Goal: Information Seeking & Learning: Find specific fact

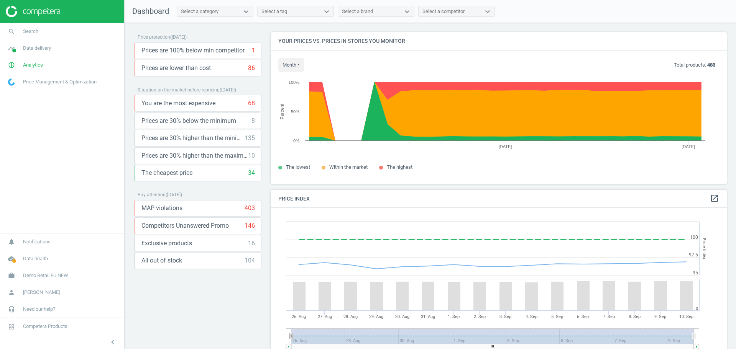
scroll to position [191, 464]
click at [33, 275] on span "Demo Retail EU NEW" at bounding box center [45, 275] width 45 height 7
click at [24, 256] on span "Switch campaign" at bounding box center [25, 253] width 34 height 6
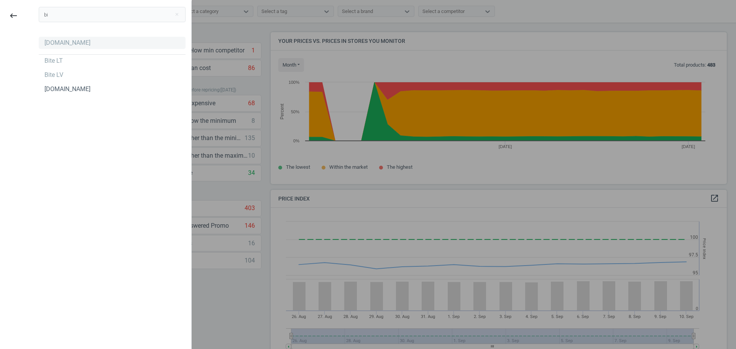
type input "bi"
click at [46, 39] on div "[DOMAIN_NAME]" at bounding box center [67, 43] width 46 height 8
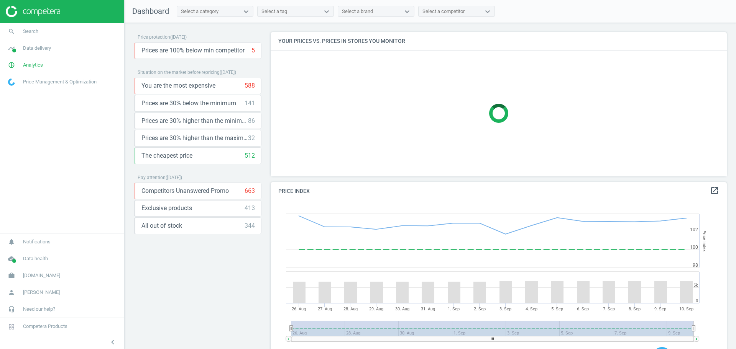
scroll to position [191, 464]
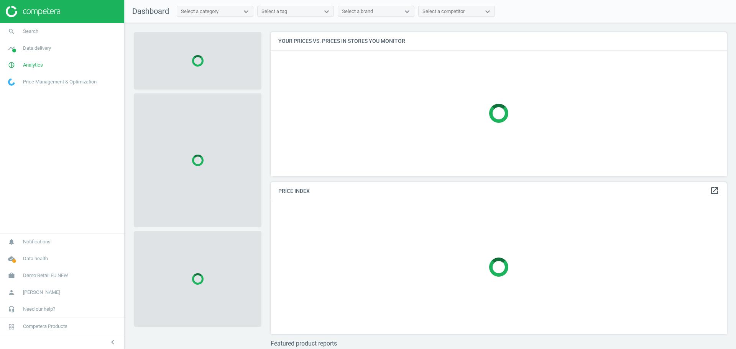
scroll to position [159, 464]
click at [56, 278] on span "Demo Retail EU NEW" at bounding box center [45, 275] width 45 height 7
click at [33, 255] on span "Switch campaign" at bounding box center [25, 253] width 34 height 6
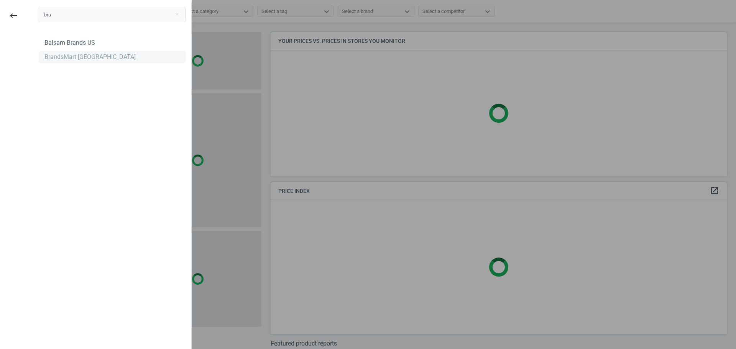
type input "bra"
click at [56, 60] on div "BrandsMart [GEOGRAPHIC_DATA]" at bounding box center [89, 57] width 91 height 8
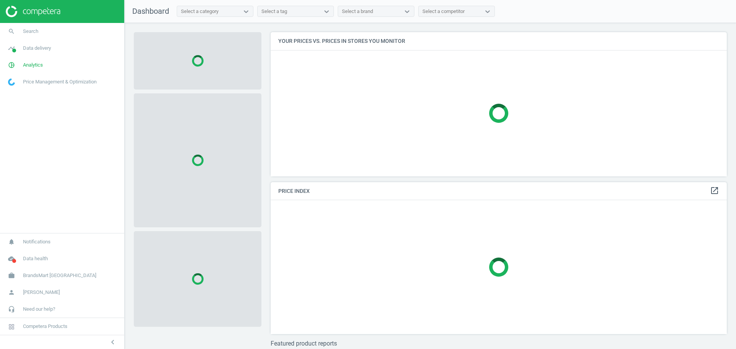
scroll to position [159, 464]
click at [42, 62] on span "Analytics" at bounding box center [33, 65] width 20 height 7
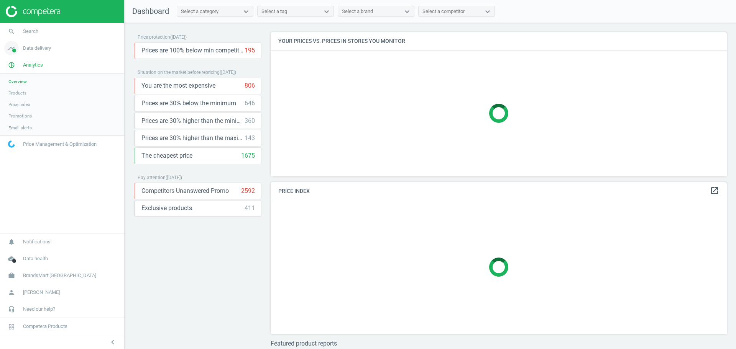
click at [35, 52] on link "timeline Data delivery" at bounding box center [62, 48] width 124 height 17
click at [32, 125] on span "Assortment intersection" at bounding box center [32, 123] width 48 height 6
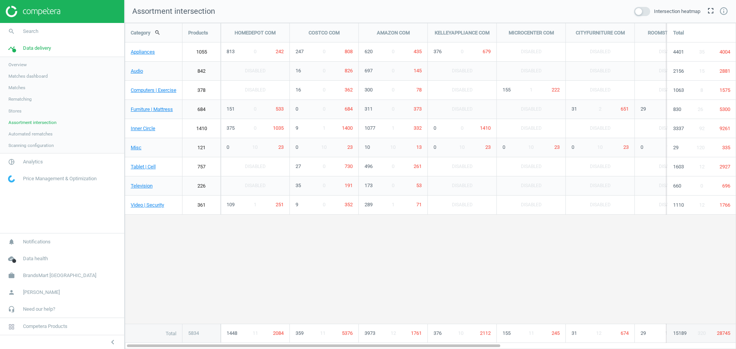
scroll to position [341, 626]
click at [12, 112] on span "Stores" at bounding box center [14, 111] width 13 height 6
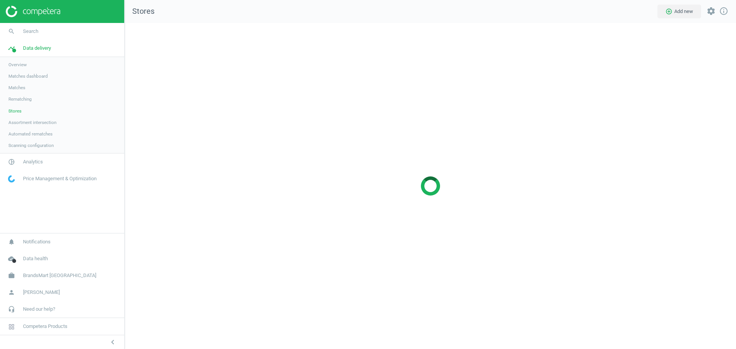
scroll to position [341, 626]
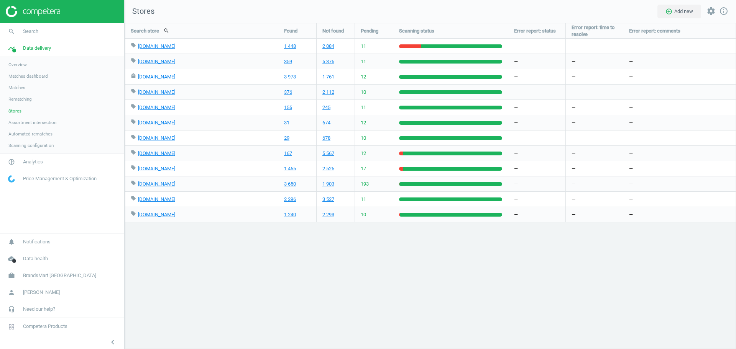
click at [35, 166] on link "pie_chart_outlined Analytics" at bounding box center [62, 162] width 124 height 17
click at [15, 92] on span "Products" at bounding box center [17, 93] width 18 height 6
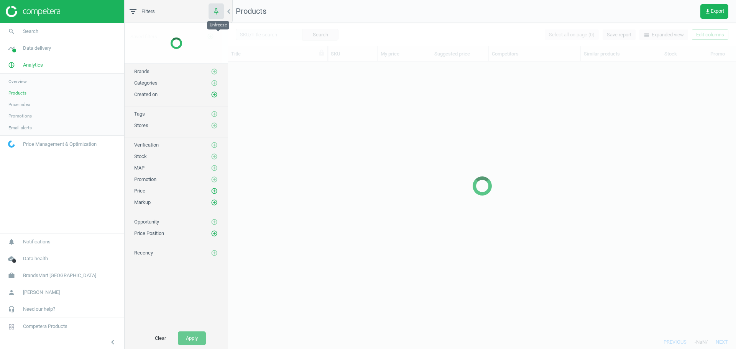
scroll to position [259, 500]
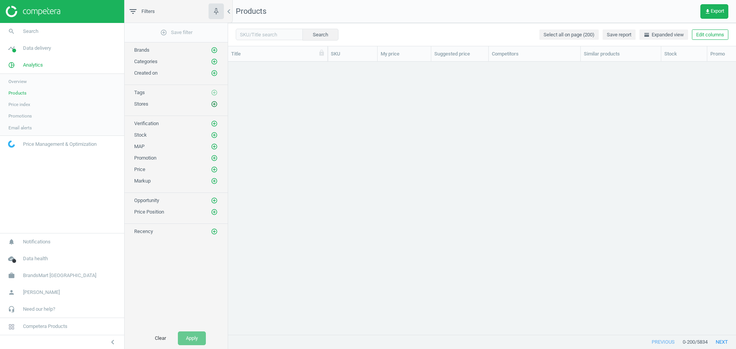
click at [214, 104] on icon "add_circle_outline" at bounding box center [214, 104] width 7 height 7
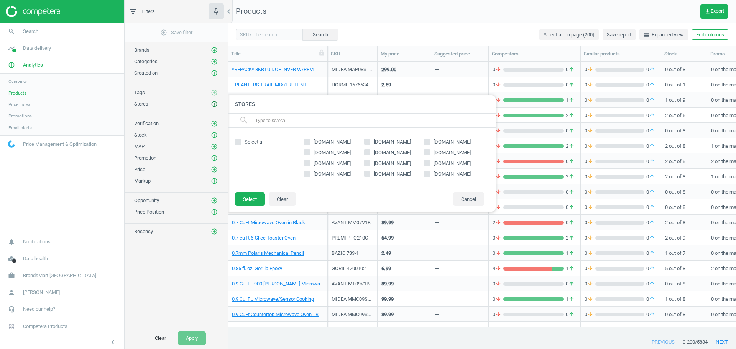
click at [214, 104] on icon "add_circle_outline" at bounding box center [214, 104] width 7 height 7
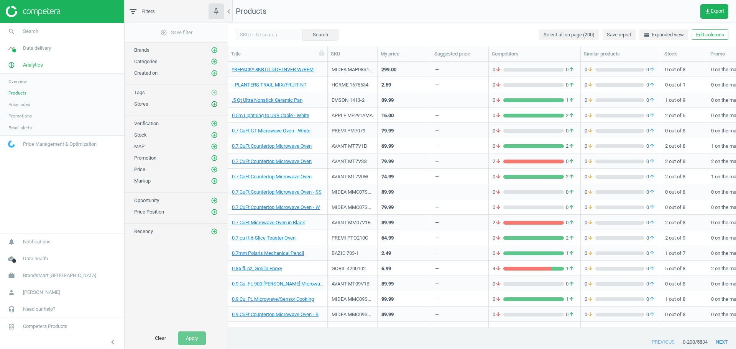
click at [214, 104] on icon "add_circle_outline" at bounding box center [214, 104] width 7 height 7
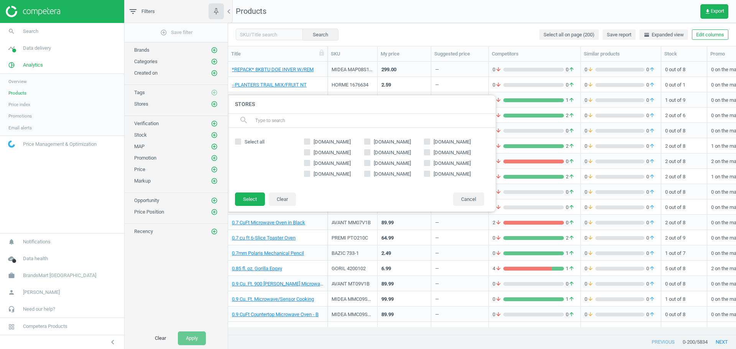
click at [390, 140] on span "costco.com" at bounding box center [392, 142] width 40 height 7
click at [369, 140] on input "costco.com" at bounding box center [366, 141] width 5 height 5
checkbox input "true"
click at [249, 198] on button "Select" at bounding box center [250, 200] width 30 height 14
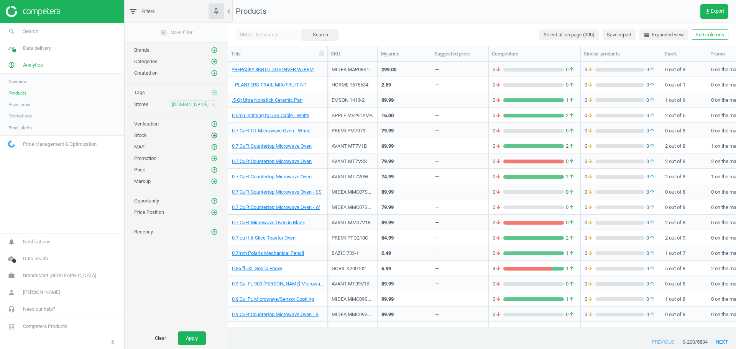
click at [214, 136] on icon "add_circle_outline" at bounding box center [214, 135] width 7 height 7
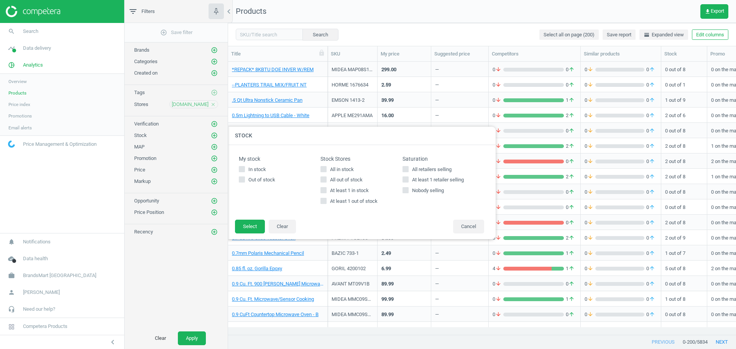
click at [325, 180] on input "All out of stock" at bounding box center [323, 179] width 5 height 5
checkbox input "true"
click at [255, 230] on button "Select" at bounding box center [250, 227] width 30 height 14
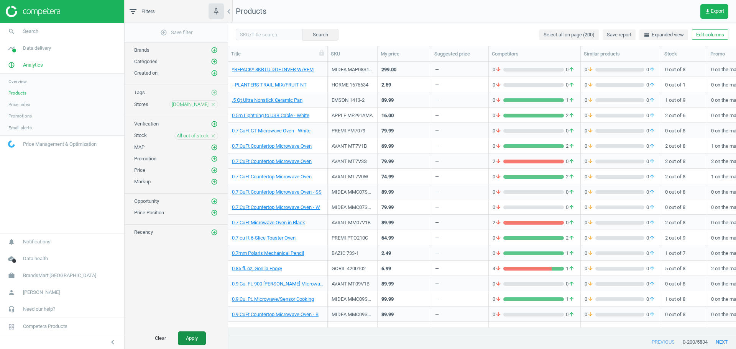
click at [185, 333] on button "Apply" at bounding box center [192, 339] width 28 height 14
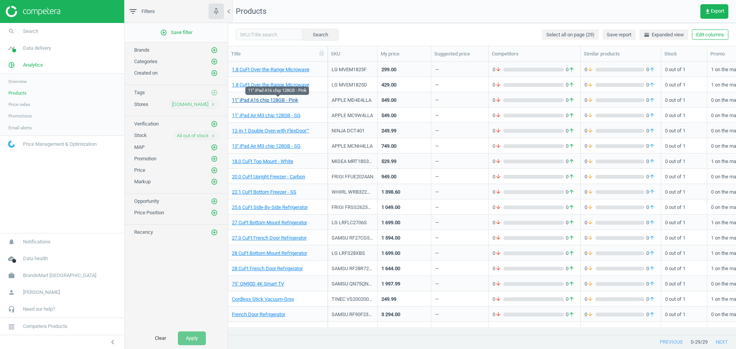
click at [266, 102] on link "11'' iPad A16 chip 128GB - Pink" at bounding box center [265, 100] width 66 height 7
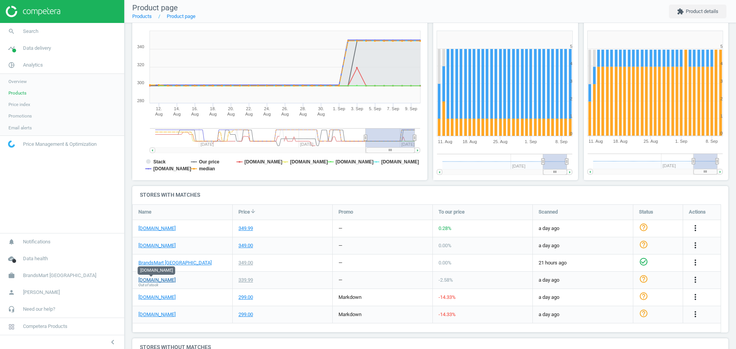
click at [159, 282] on link "costco.com" at bounding box center [156, 280] width 37 height 7
click at [16, 97] on link "Products" at bounding box center [62, 92] width 124 height 11
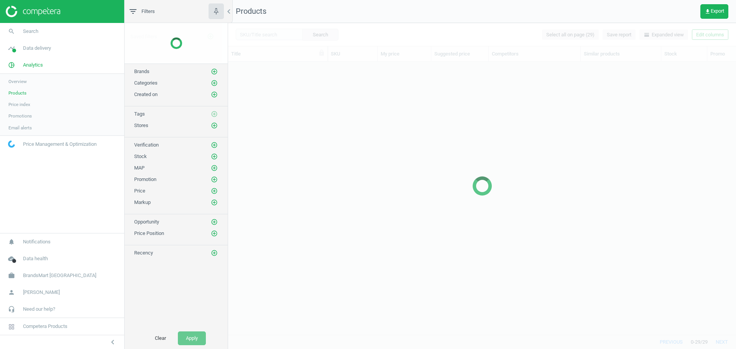
scroll to position [259, 500]
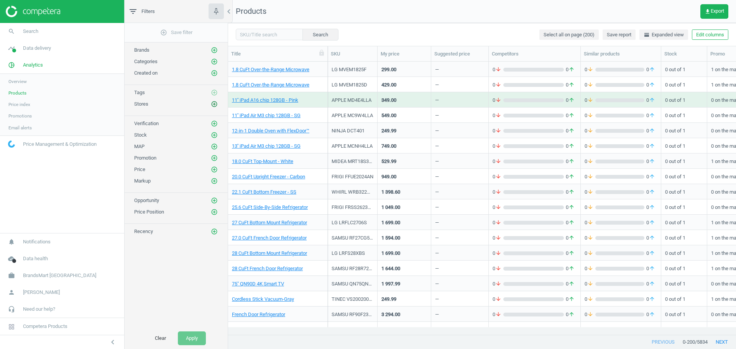
click at [211, 102] on icon "add_circle_outline" at bounding box center [214, 104] width 7 height 7
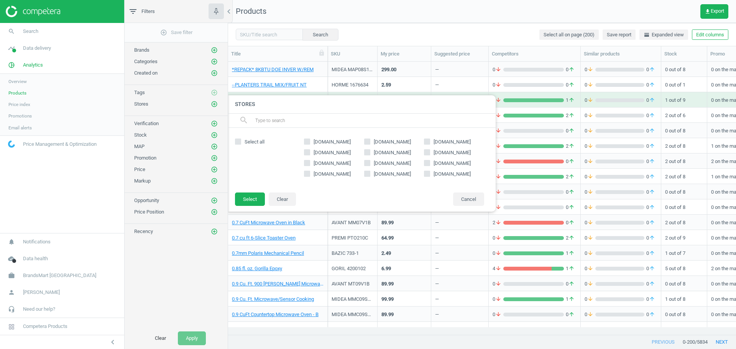
click at [367, 141] on input "costco.com" at bounding box center [366, 141] width 5 height 5
checkbox input "true"
click at [251, 197] on button "Select" at bounding box center [250, 200] width 30 height 14
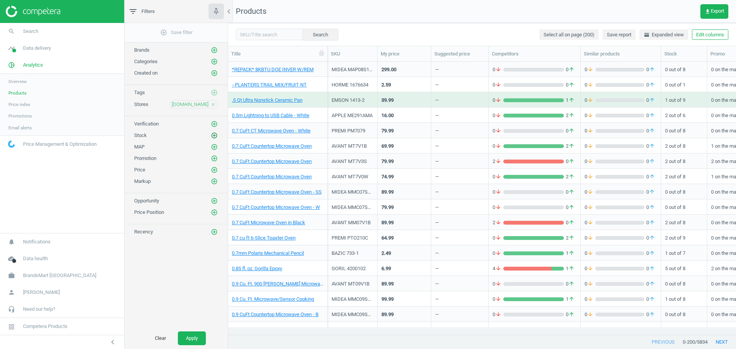
click at [213, 138] on icon "add_circle_outline" at bounding box center [214, 135] width 7 height 7
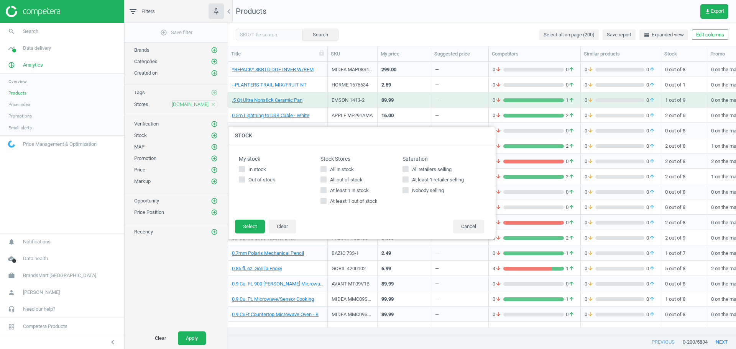
click at [323, 169] on input "All in stock" at bounding box center [323, 169] width 5 height 5
checkbox input "true"
click at [260, 224] on button "Select" at bounding box center [250, 227] width 30 height 14
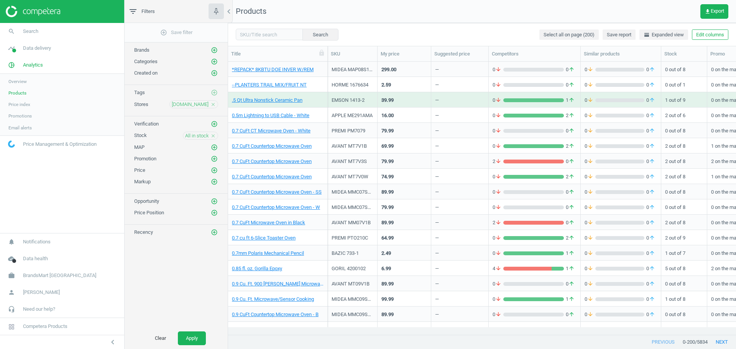
click at [177, 338] on div "Clear Apply" at bounding box center [176, 338] width 103 height 21
click at [184, 339] on button "Apply" at bounding box center [192, 339] width 28 height 14
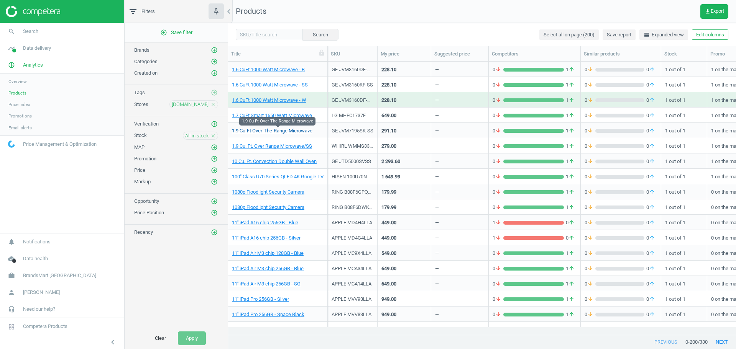
click at [308, 131] on link "1.9 Cu-Ft Over-The-Range Microwave" at bounding box center [272, 131] width 80 height 7
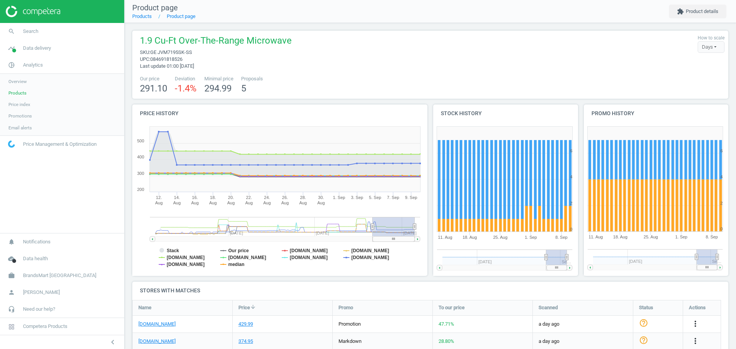
scroll to position [48, 0]
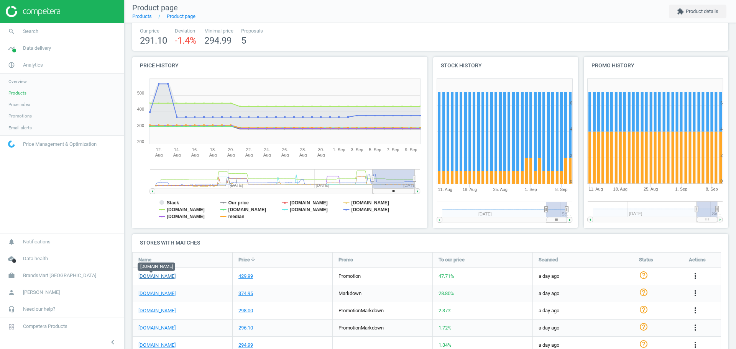
click at [157, 276] on link "costco.com" at bounding box center [156, 276] width 37 height 7
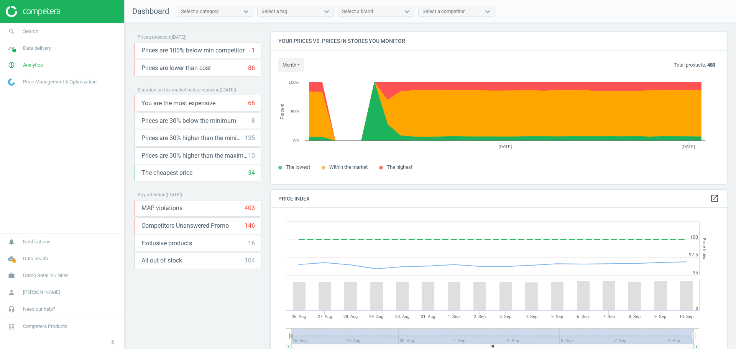
scroll to position [191, 464]
click at [40, 262] on link "cloud_done Data health" at bounding box center [62, 259] width 124 height 17
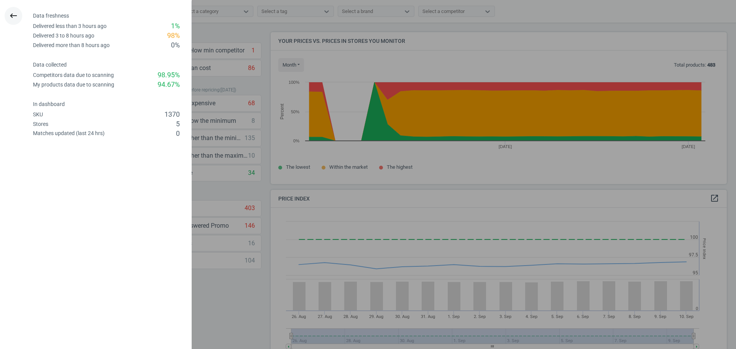
click at [15, 15] on icon "keyboard_backspace" at bounding box center [13, 15] width 9 height 9
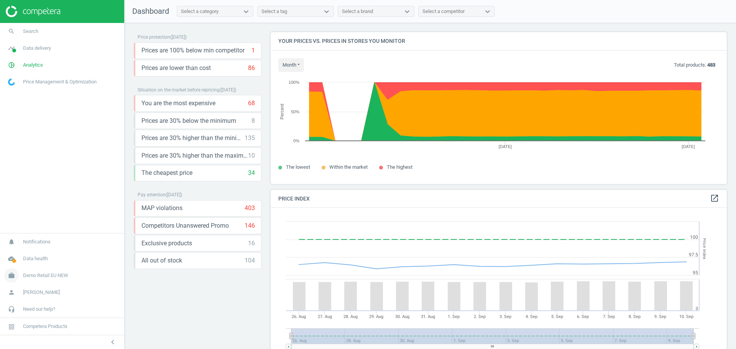
click at [43, 277] on span "Demo Retail EU NEW" at bounding box center [45, 275] width 45 height 7
click at [37, 253] on span "Switch campaign" at bounding box center [25, 253] width 34 height 6
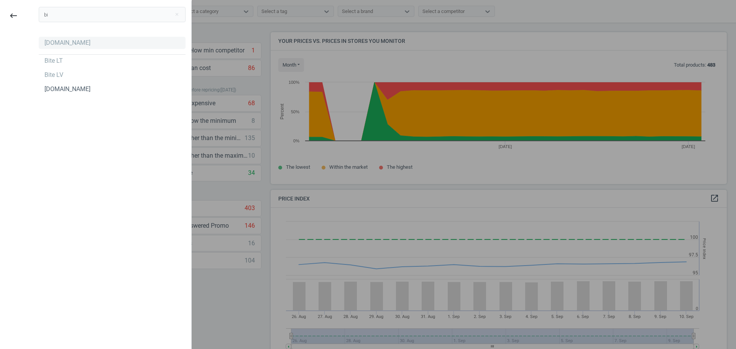
type input "bi"
click at [46, 47] on div "[DOMAIN_NAME]" at bounding box center [67, 43] width 46 height 8
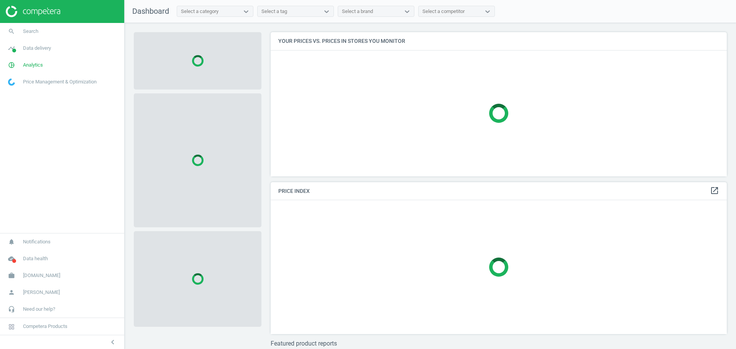
scroll to position [159, 464]
click at [27, 273] on span "[DOMAIN_NAME]" at bounding box center [41, 275] width 37 height 7
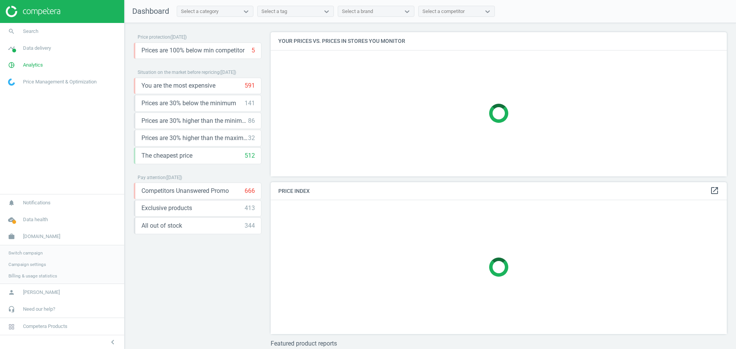
click at [25, 262] on span "Campaign settings" at bounding box center [27, 265] width 38 height 6
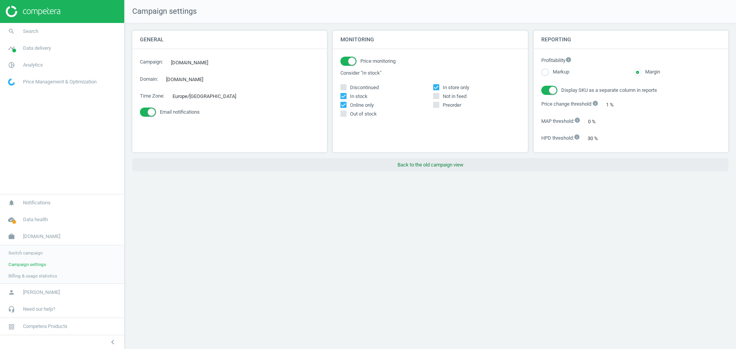
click at [452, 165] on button "Back to the old campaign view" at bounding box center [430, 165] width 596 height 14
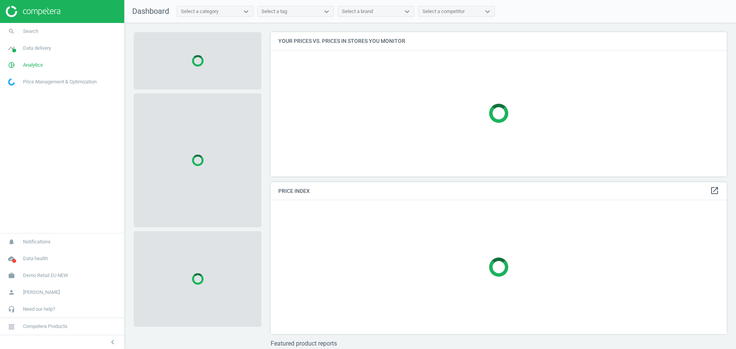
scroll to position [159, 464]
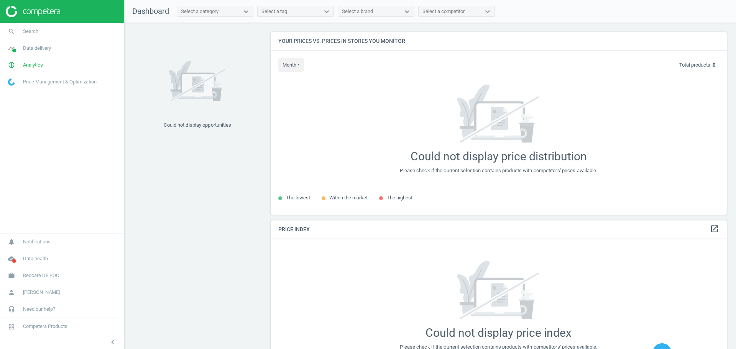
scroll to position [197, 464]
click at [25, 62] on span "Analytics" at bounding box center [33, 65] width 20 height 7
click at [22, 90] on span "Products" at bounding box center [17, 93] width 18 height 6
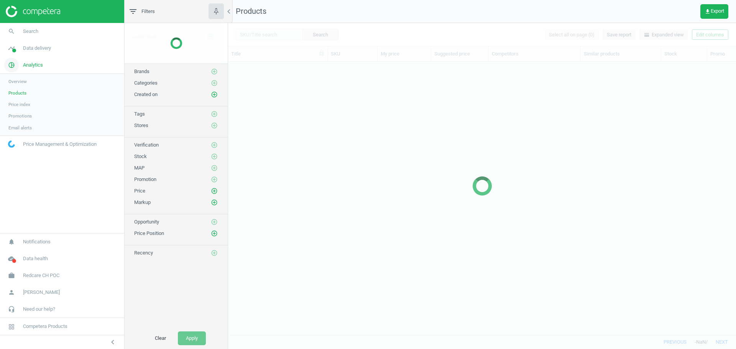
scroll to position [259, 500]
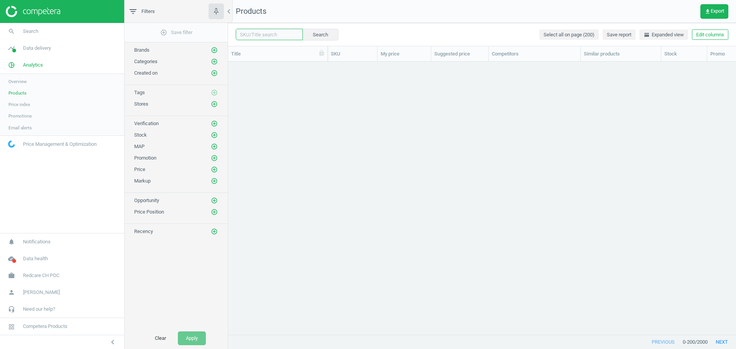
click at [252, 34] on input "text" at bounding box center [269, 34] width 67 height 11
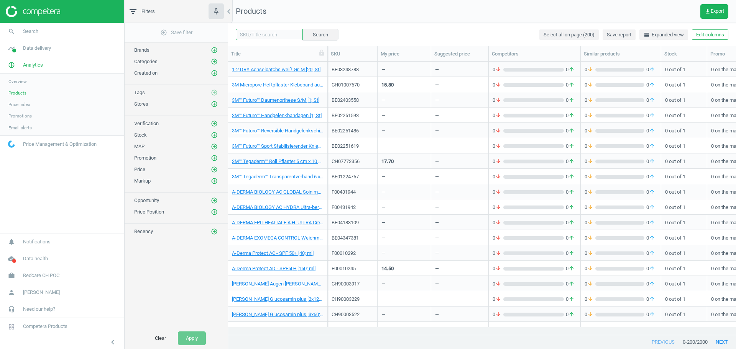
paste input "15587353"
type input "15587353"
click at [311, 33] on button "Search" at bounding box center [320, 34] width 36 height 11
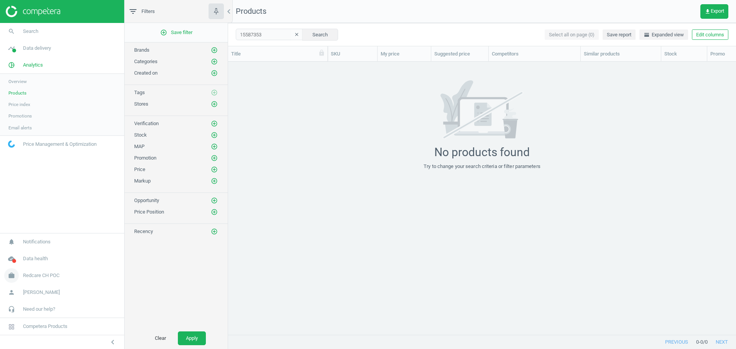
click at [46, 275] on span "Redcare CH POC" at bounding box center [41, 275] width 36 height 7
click at [30, 252] on span "Switch campaign" at bounding box center [25, 253] width 34 height 6
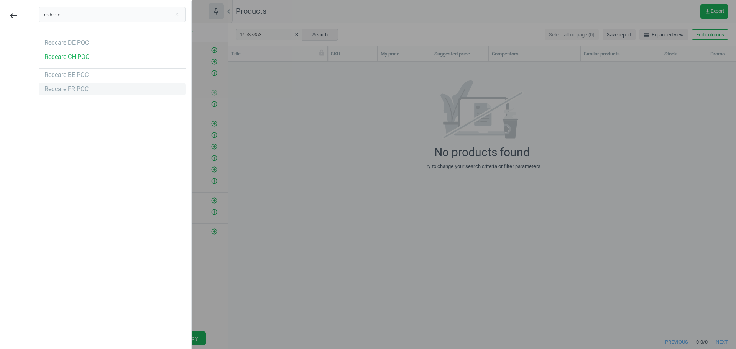
type input "redcare"
click at [90, 92] on div "Redcare FR POC" at bounding box center [112, 89] width 147 height 12
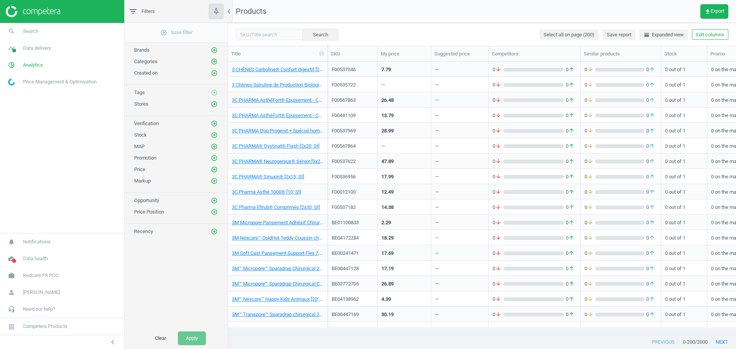
scroll to position [8, 8]
click at [243, 32] on input "text" at bounding box center [269, 34] width 67 height 11
paste input "15587353"
type input "15587353"
click at [312, 36] on button "Search" at bounding box center [320, 34] width 36 height 11
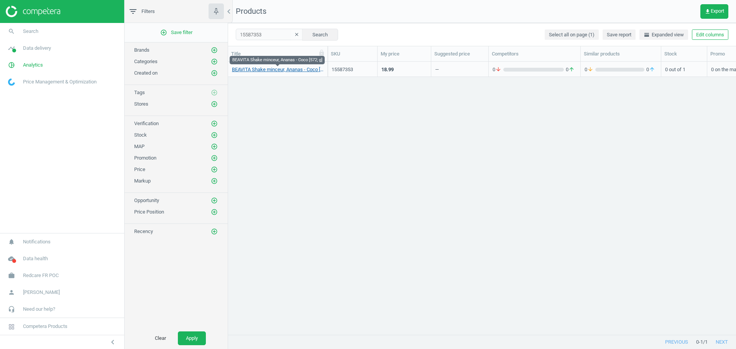
click at [279, 72] on link "BEAVITA Shake minceur, Ananas - Coco [572; g]" at bounding box center [278, 69] width 92 height 7
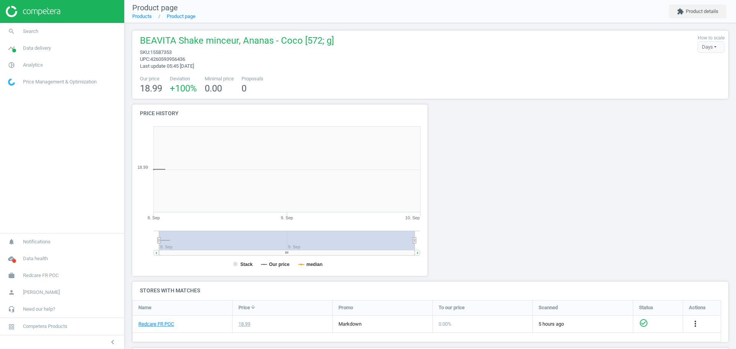
scroll to position [168, 306]
click at [695, 16] on button "extension Product details" at bounding box center [697, 12] width 57 height 14
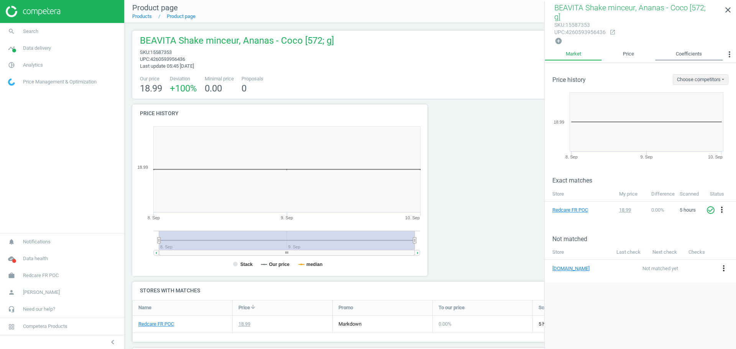
click at [674, 48] on link "Coefficients" at bounding box center [689, 54] width 68 height 13
click at [587, 48] on link "Market" at bounding box center [572, 54] width 57 height 13
click at [669, 48] on link "Similar matches" at bounding box center [686, 54] width 74 height 13
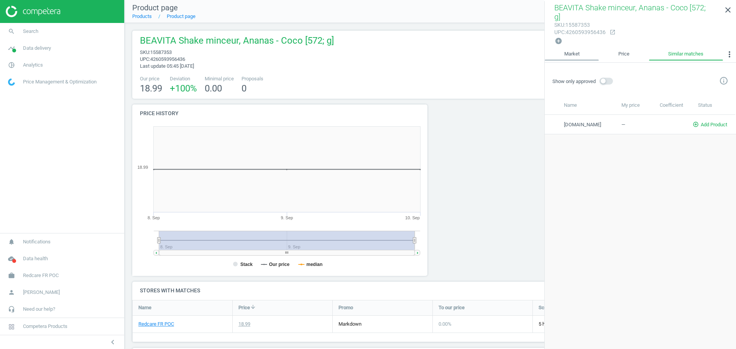
click at [573, 49] on link "Market" at bounding box center [571, 54] width 54 height 13
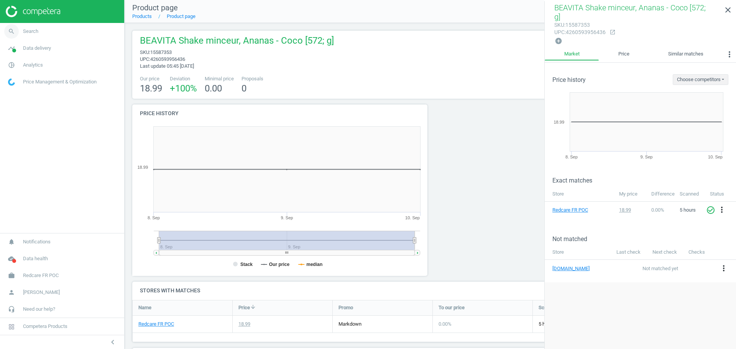
click at [31, 30] on span "Search" at bounding box center [30, 31] width 15 height 7
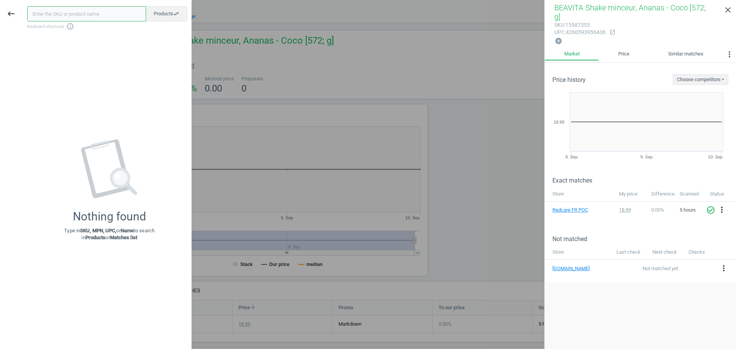
paste input "16599594"
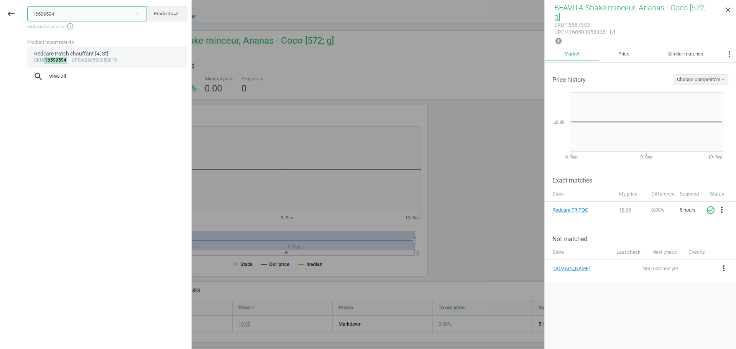
type input "16599594"
click at [51, 59] on mark "16599594" at bounding box center [55, 60] width 23 height 7
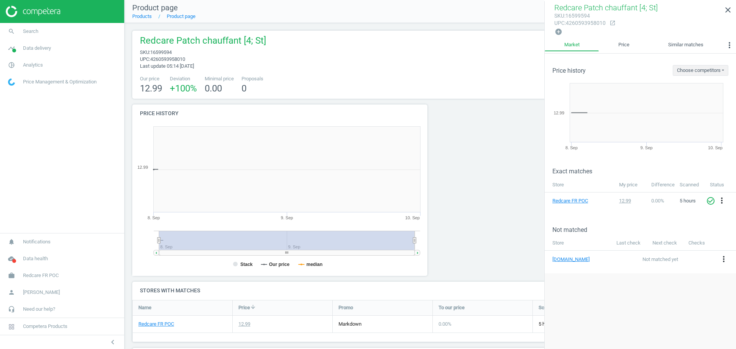
scroll to position [168, 306]
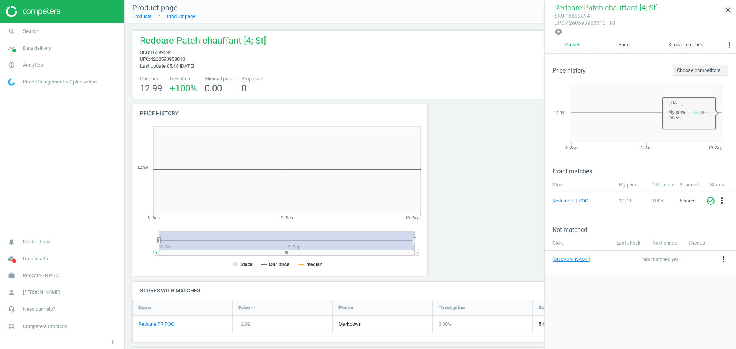
click at [679, 40] on link "Similar matches" at bounding box center [686, 45] width 74 height 13
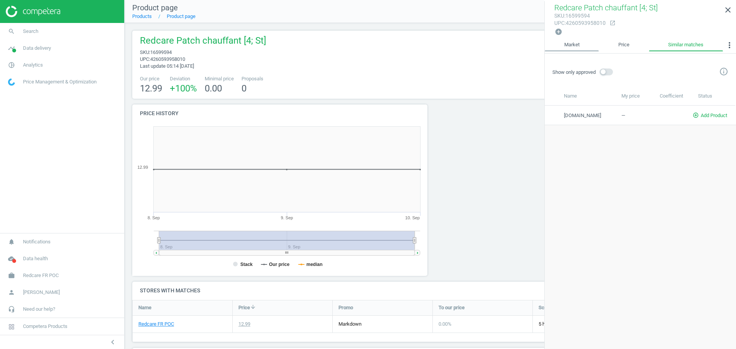
click at [578, 45] on link "Market" at bounding box center [571, 45] width 54 height 13
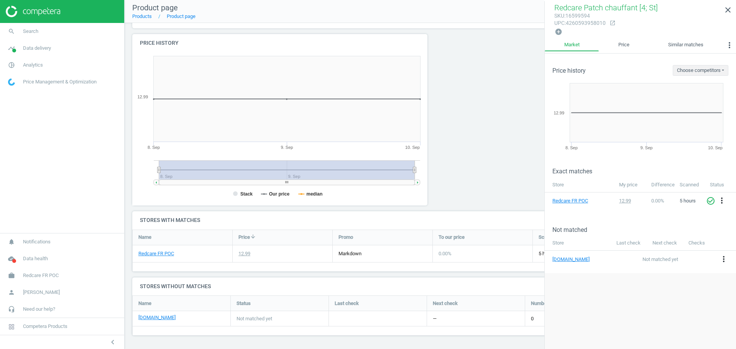
scroll to position [0, 0]
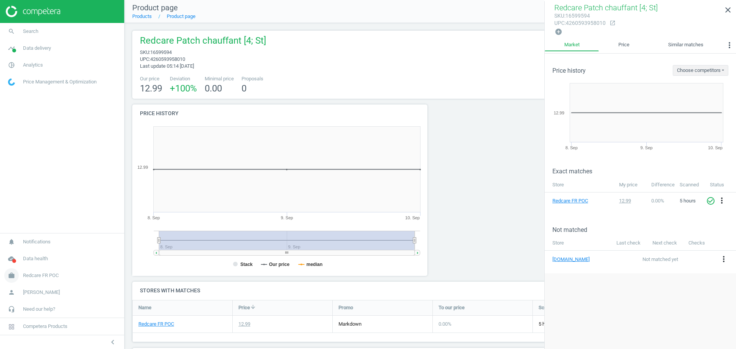
click at [40, 279] on span "Redcare FR POC" at bounding box center [41, 275] width 36 height 7
click at [29, 266] on span "Campaign settings" at bounding box center [27, 265] width 38 height 6
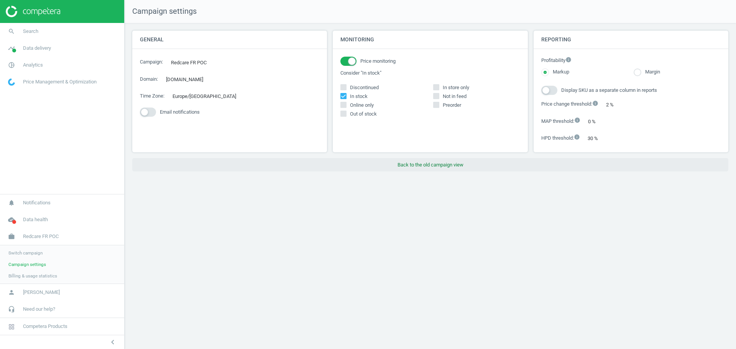
click at [432, 160] on button "Back to the old campaign view" at bounding box center [430, 165] width 596 height 14
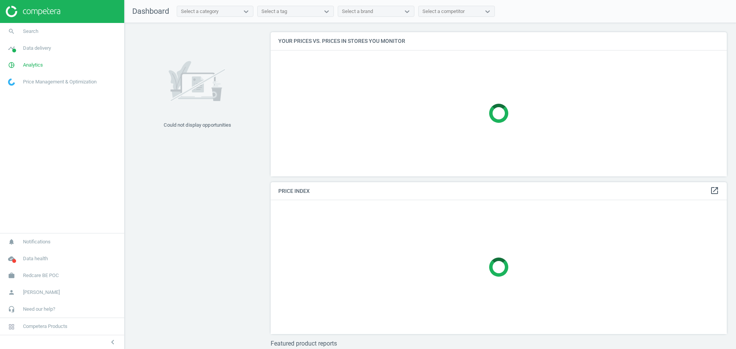
scroll to position [159, 464]
click at [54, 279] on span "Redcare BE POC" at bounding box center [41, 275] width 36 height 7
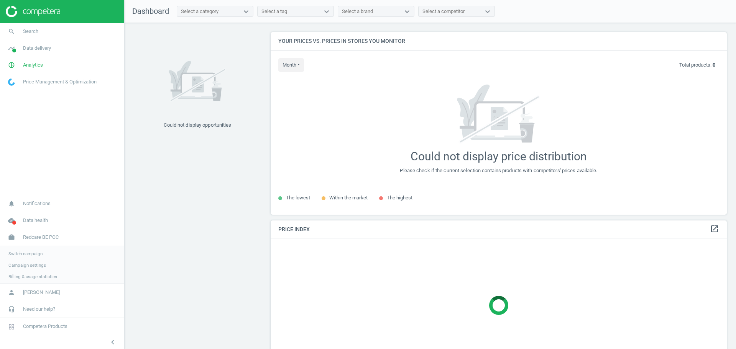
scroll to position [197, 464]
drag, startPoint x: 27, startPoint y: 262, endPoint x: 44, endPoint y: 258, distance: 17.7
click at [27, 262] on span "Campaign settings" at bounding box center [27, 265] width 38 height 6
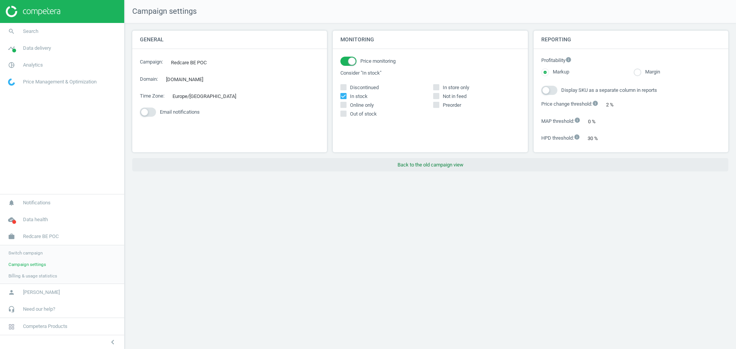
click at [415, 167] on button "Back to the old campaign view" at bounding box center [430, 165] width 596 height 14
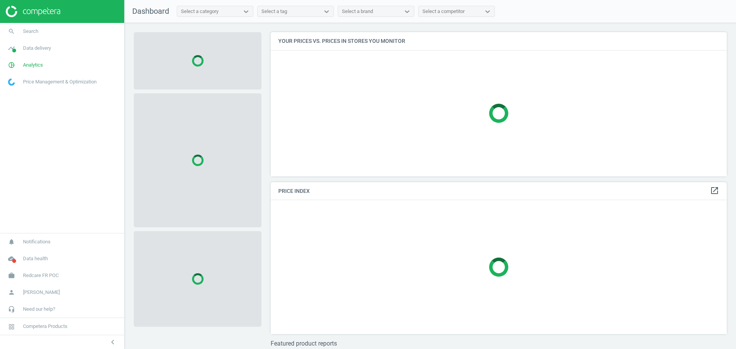
scroll to position [159, 464]
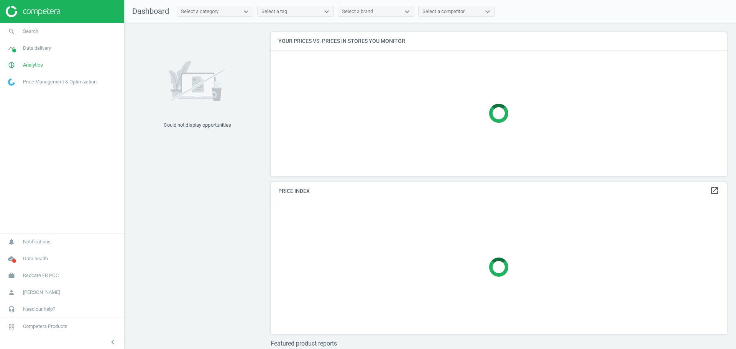
click at [38, 278] on span "Redcare FR POC" at bounding box center [41, 275] width 36 height 7
click at [30, 262] on span "Campaign settings" at bounding box center [27, 265] width 38 height 6
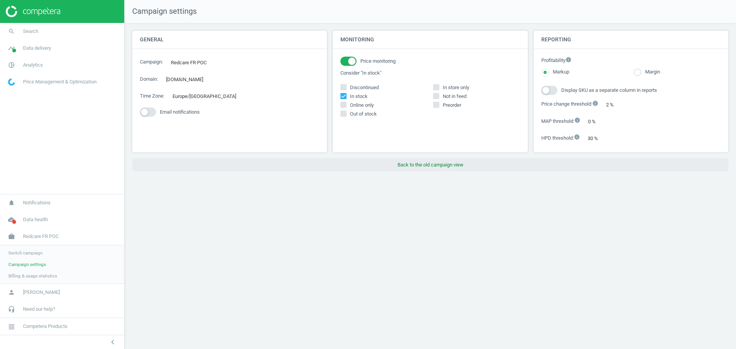
click at [451, 166] on button "Back to the old campaign view" at bounding box center [430, 165] width 596 height 14
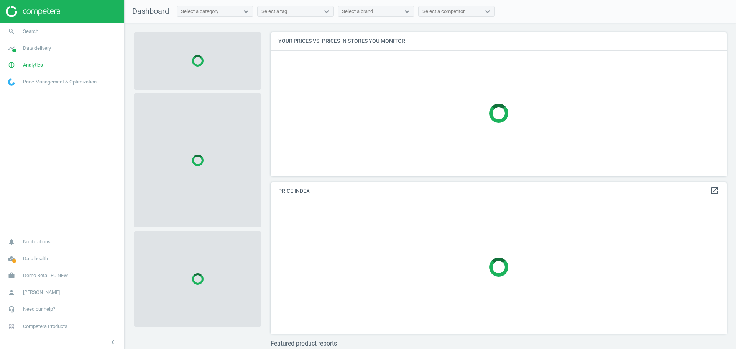
scroll to position [159, 464]
click at [36, 272] on span "Demo Retail EU NEW" at bounding box center [45, 275] width 45 height 7
click at [38, 256] on span "Switch campaign" at bounding box center [25, 253] width 34 height 6
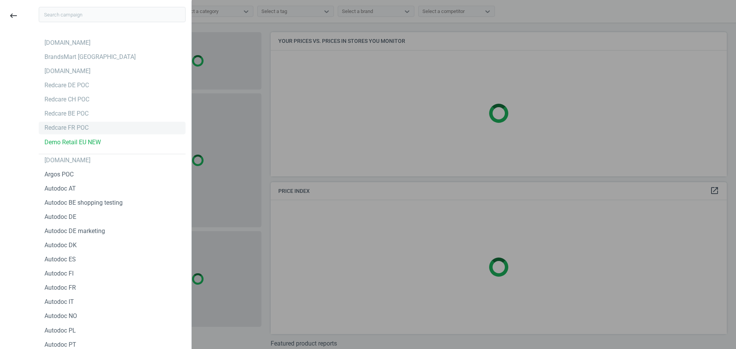
click at [72, 124] on div "Redcare FR POC" at bounding box center [66, 128] width 44 height 8
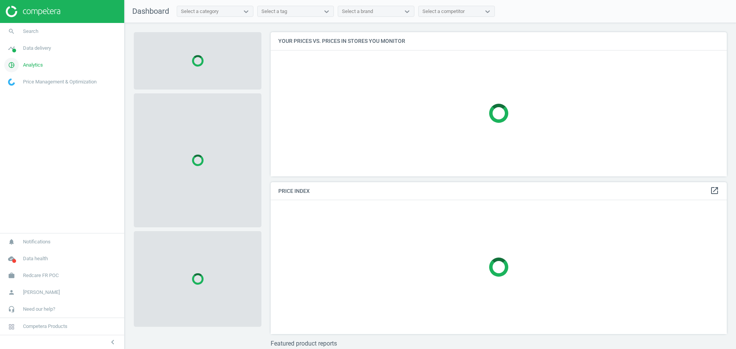
scroll to position [159, 464]
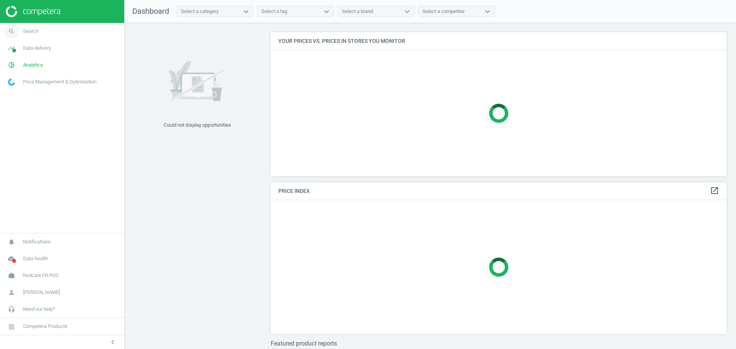
click at [53, 30] on link "search Search" at bounding box center [62, 31] width 124 height 17
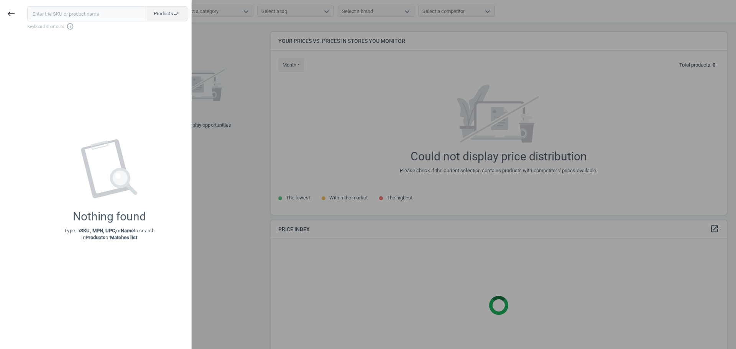
scroll to position [197, 464]
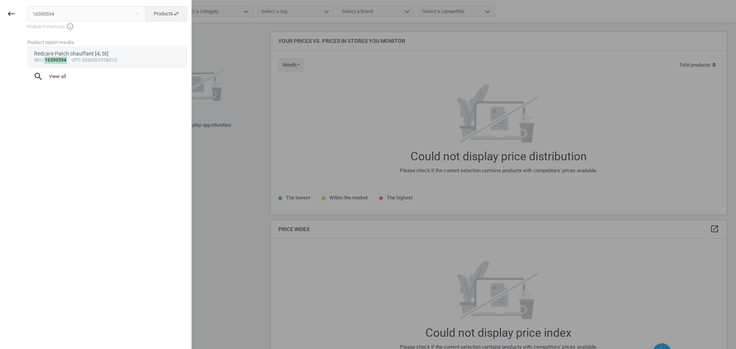
type input "16599594"
click at [90, 60] on div "sku : 16599594 upc :4260593958010" at bounding box center [107, 60] width 147 height 6
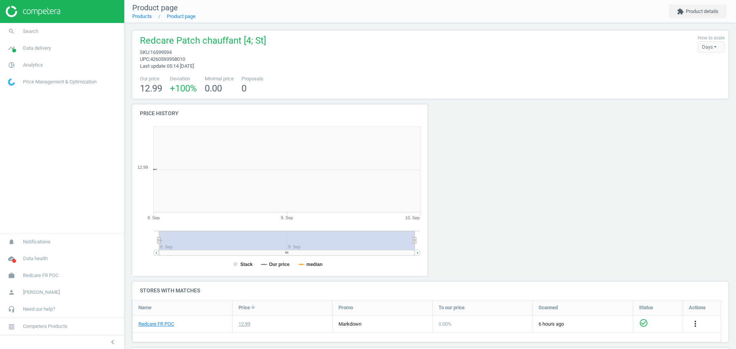
scroll to position [168, 306]
click at [696, 9] on button "extension Product details" at bounding box center [697, 12] width 57 height 14
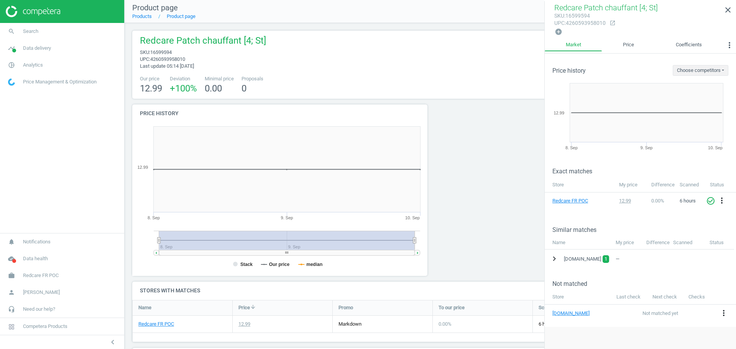
click at [549, 252] on button "chevron_right" at bounding box center [554, 259] width 14 height 14
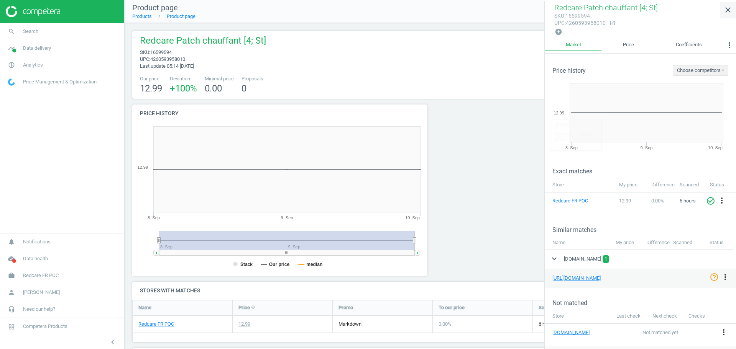
click at [725, 13] on icon "close" at bounding box center [727, 9] width 9 height 9
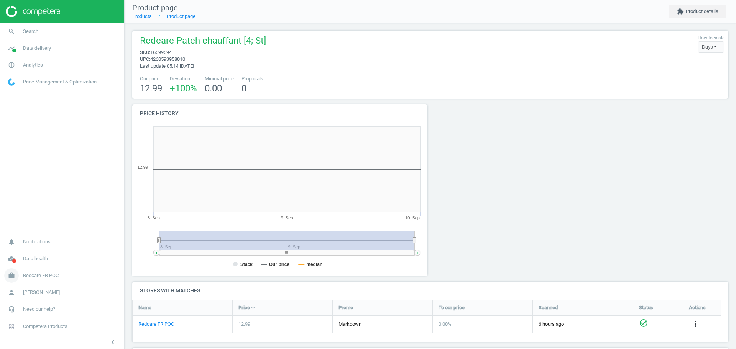
click at [56, 277] on span "Redcare FR POC" at bounding box center [41, 275] width 36 height 7
drag, startPoint x: 26, startPoint y: 268, endPoint x: 90, endPoint y: 248, distance: 67.3
click at [26, 268] on link "Campaign settings" at bounding box center [62, 264] width 124 height 11
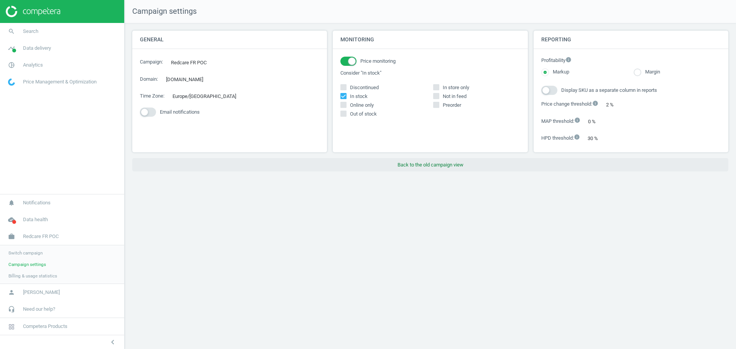
click at [410, 167] on button "Back to the old campaign view" at bounding box center [430, 165] width 596 height 14
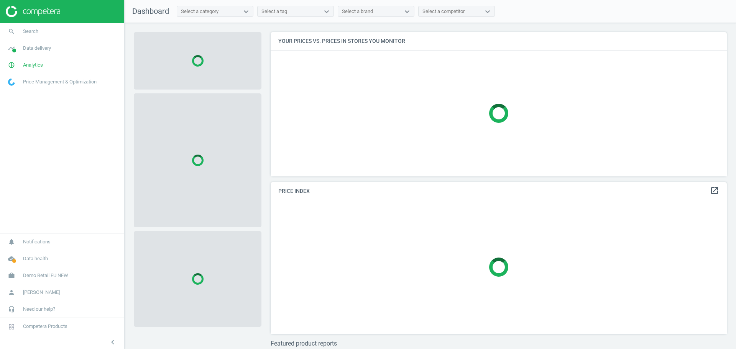
scroll to position [159, 464]
click at [41, 281] on link "work Demo Retail EU NEW" at bounding box center [62, 275] width 124 height 17
click at [24, 251] on span "Switch campaign" at bounding box center [25, 253] width 34 height 6
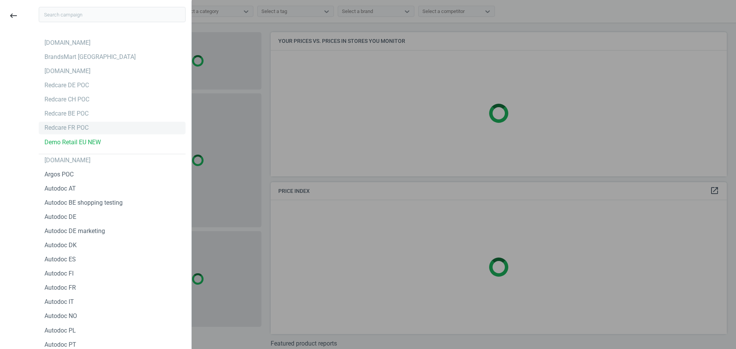
click at [57, 127] on div "Redcare FR POC" at bounding box center [66, 128] width 44 height 8
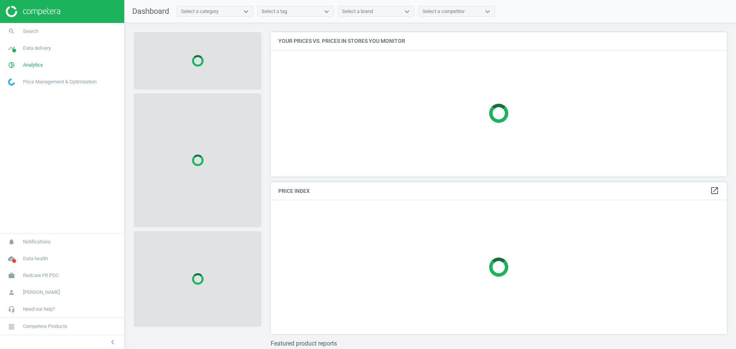
scroll to position [159, 464]
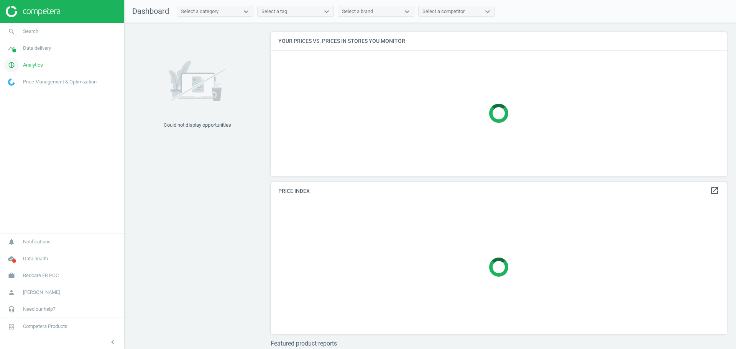
click at [38, 66] on span "Analytics" at bounding box center [33, 65] width 20 height 7
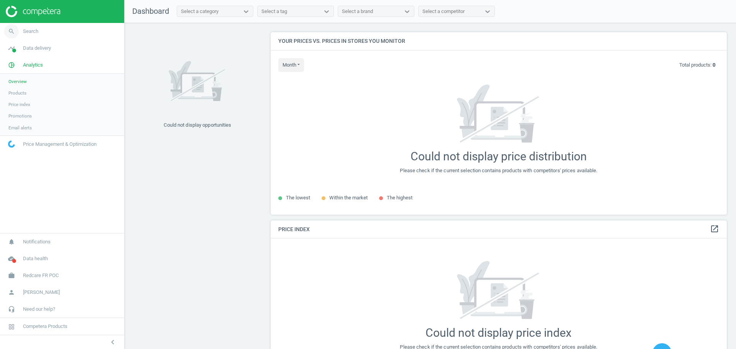
click at [28, 31] on span "Search" at bounding box center [30, 31] width 15 height 7
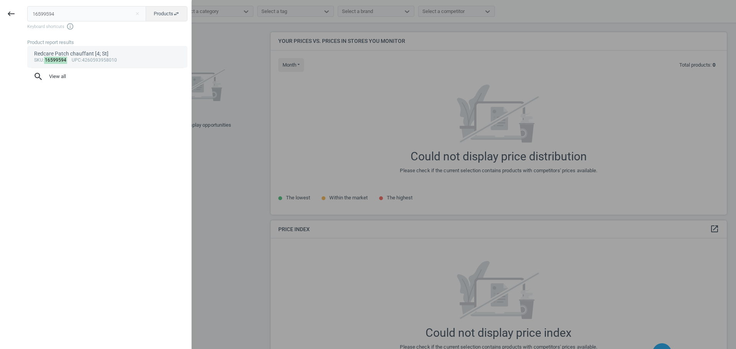
type input "16599594"
click at [67, 59] on div "sku : 16599594 upc :4260593958010" at bounding box center [107, 60] width 147 height 6
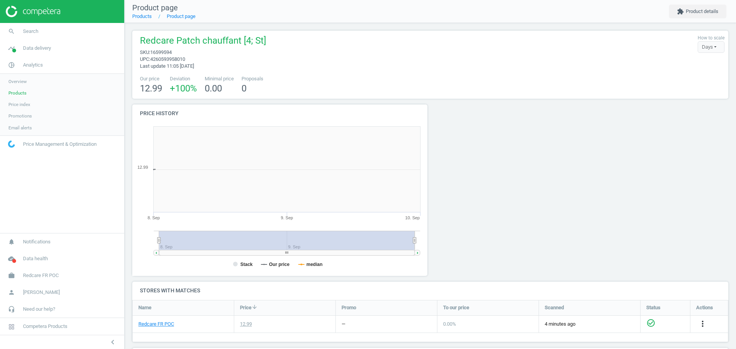
scroll to position [168, 306]
click at [687, 17] on button "extension Product details" at bounding box center [697, 12] width 57 height 14
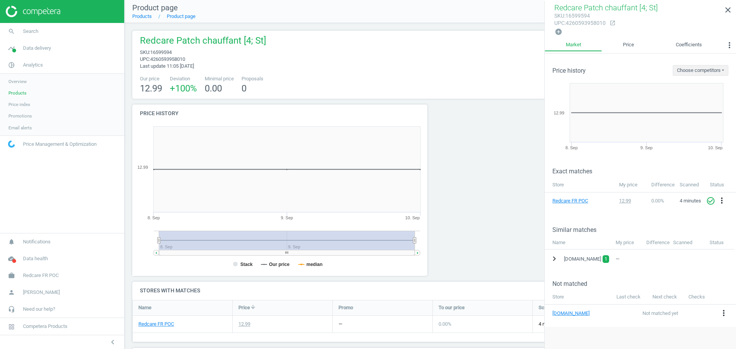
click at [552, 261] on icon "chevron_right" at bounding box center [553, 258] width 9 height 9
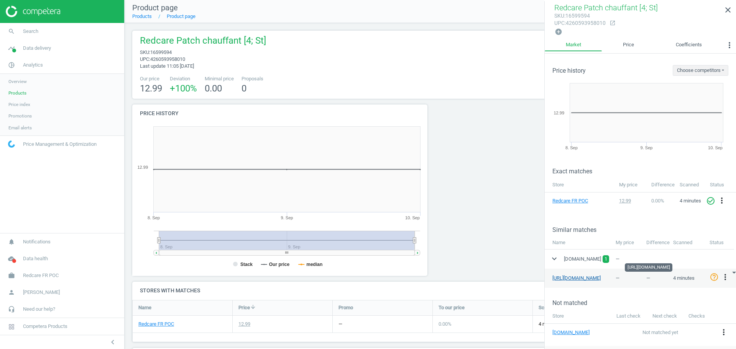
click at [582, 279] on link "[URL][DOMAIN_NAME]" at bounding box center [576, 278] width 48 height 6
click at [27, 33] on span "Search" at bounding box center [30, 31] width 15 height 7
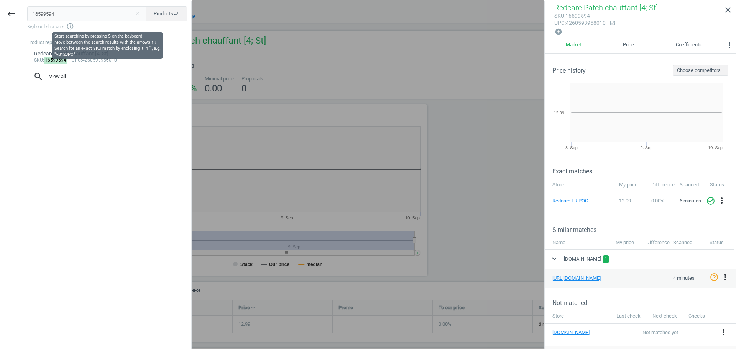
drag, startPoint x: 80, startPoint y: 20, endPoint x: 30, endPoint y: 24, distance: 49.6
click at [30, 24] on div "16599594 close Products swap_horiz Keyboard shortcuts info_outline" at bounding box center [109, 18] width 164 height 24
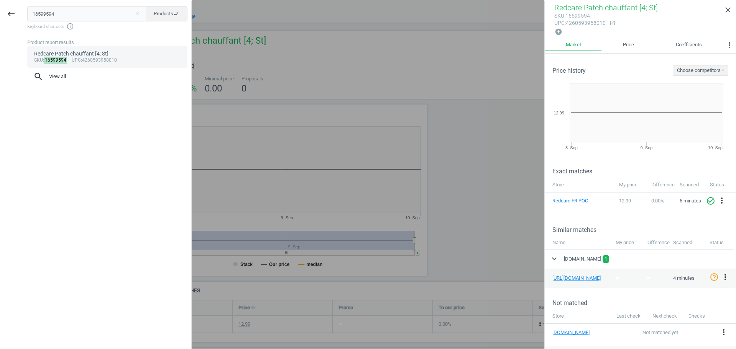
click at [77, 56] on div "Redcare Patch chauffant [4; St]" at bounding box center [107, 53] width 147 height 7
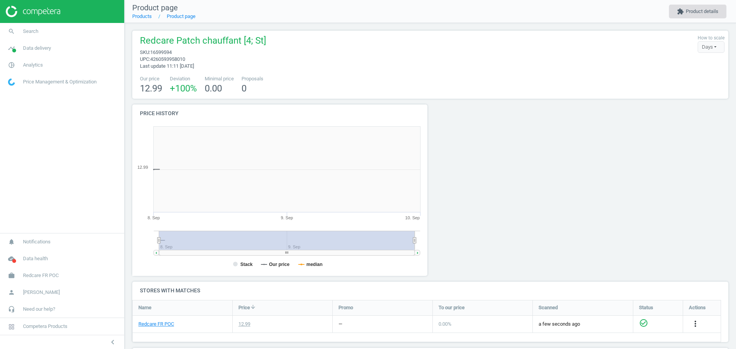
scroll to position [168, 306]
click at [697, 13] on button "extension Product details" at bounding box center [697, 12] width 57 height 14
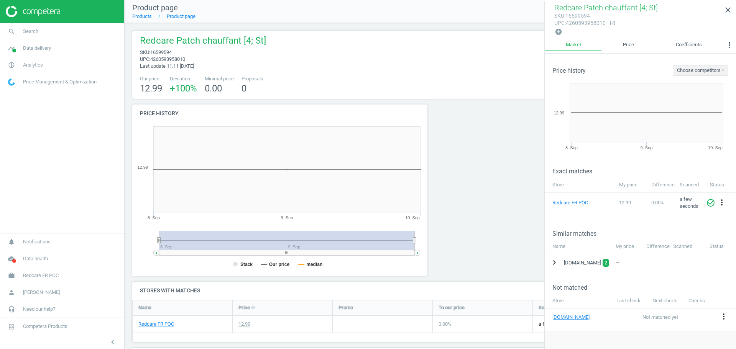
click at [552, 263] on icon "chevron_right" at bounding box center [553, 262] width 9 height 9
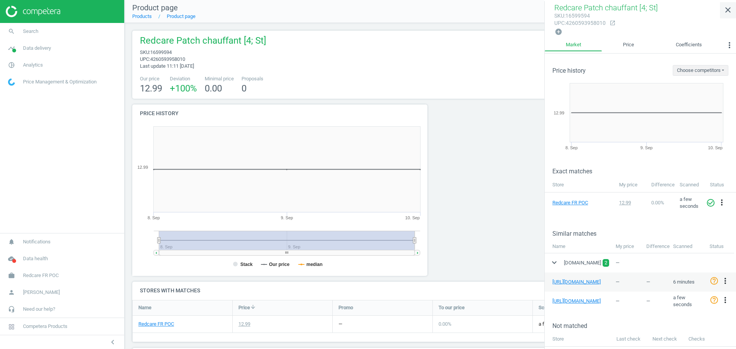
click at [726, 10] on icon "close" at bounding box center [727, 9] width 9 height 9
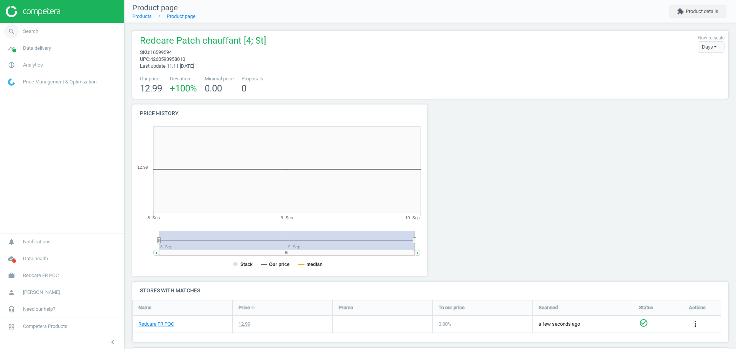
click at [26, 32] on span "Search" at bounding box center [30, 31] width 15 height 7
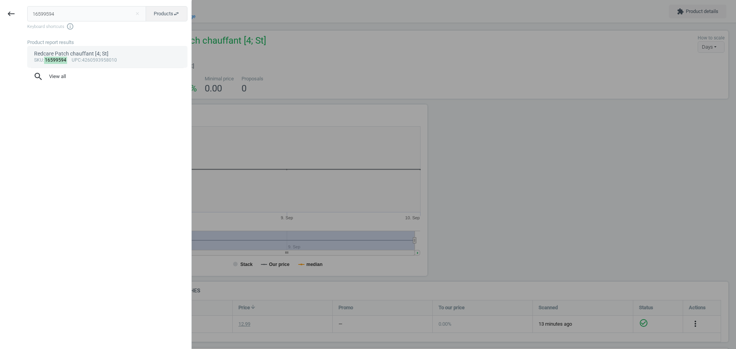
type input "16599594"
click at [56, 46] on link "Redcare Patch chauffant [4; St] sku : 16599594 upc :4260593958010" at bounding box center [107, 56] width 160 height 21
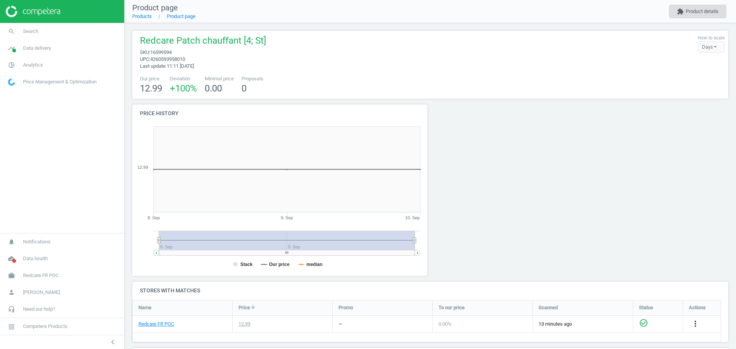
click at [697, 11] on button "extension Product details" at bounding box center [697, 12] width 57 height 14
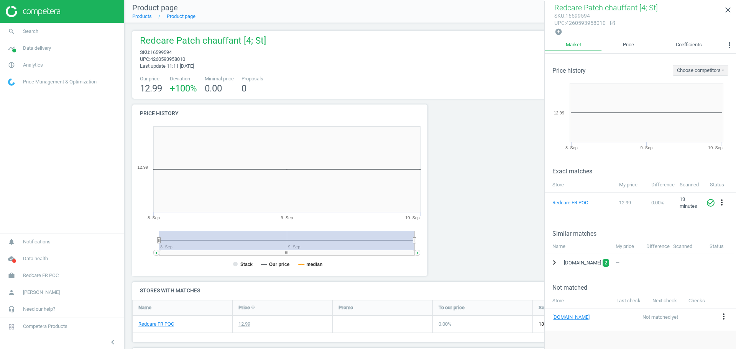
click at [552, 262] on icon "chevron_right" at bounding box center [553, 262] width 9 height 9
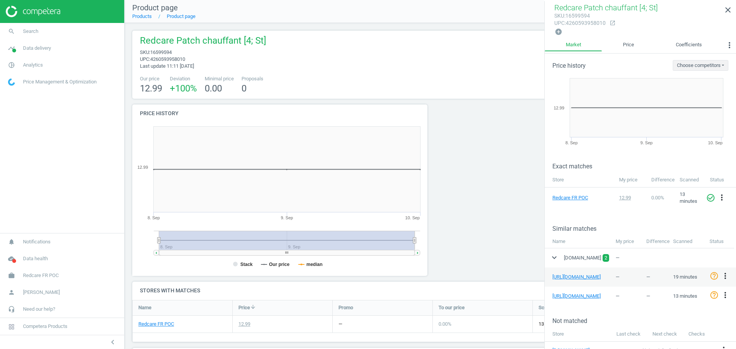
scroll to position [0, 0]
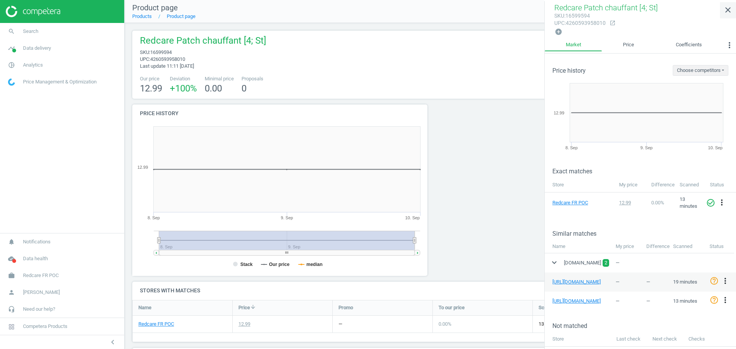
click at [731, 9] on icon "close" at bounding box center [727, 9] width 9 height 9
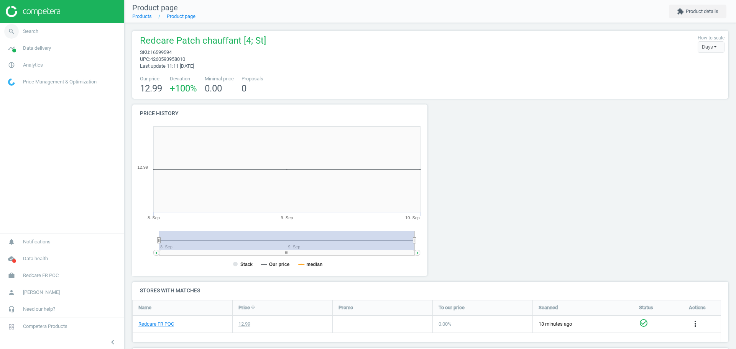
click at [44, 27] on link "search Search" at bounding box center [62, 31] width 124 height 17
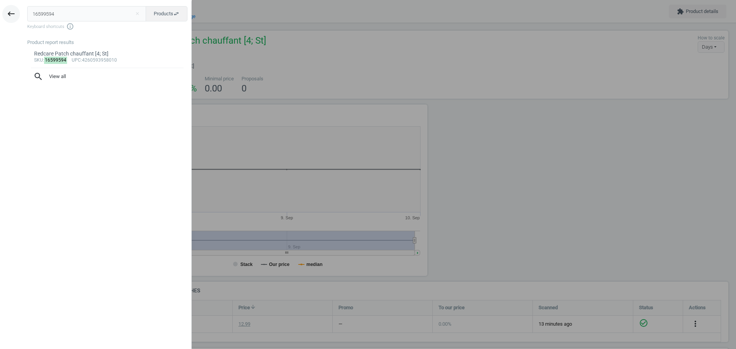
drag, startPoint x: 59, startPoint y: 13, endPoint x: 19, endPoint y: 16, distance: 39.9
click at [19, 16] on div "keyboard_backspace 16599594 close Products swap_horiz Keyboard shortcuts info_o…" at bounding box center [96, 175] width 192 height 349
click at [79, 57] on div "sku : 16599594 upc :4260593958010" at bounding box center [107, 60] width 147 height 6
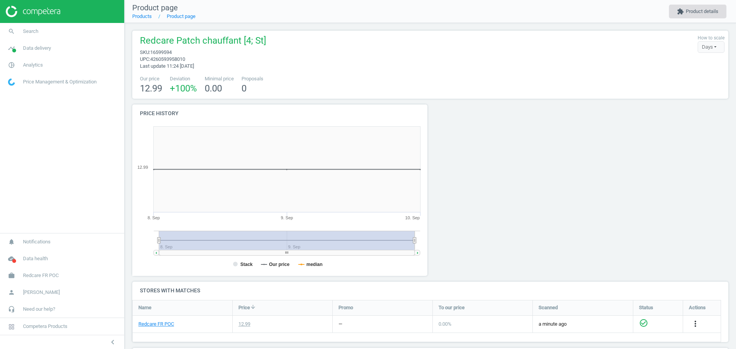
click at [694, 9] on button "extension Product details" at bounding box center [697, 12] width 57 height 14
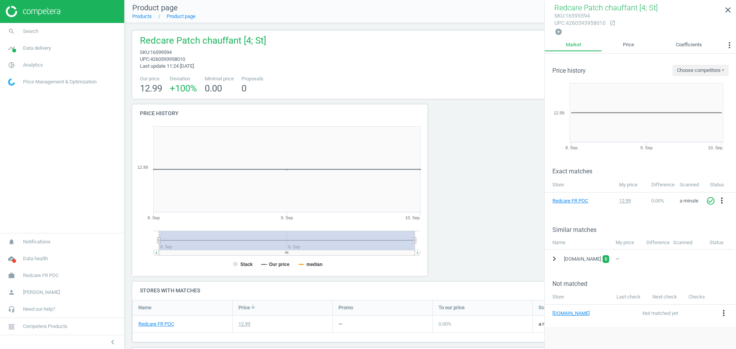
click at [552, 258] on icon "chevron_right" at bounding box center [553, 258] width 9 height 9
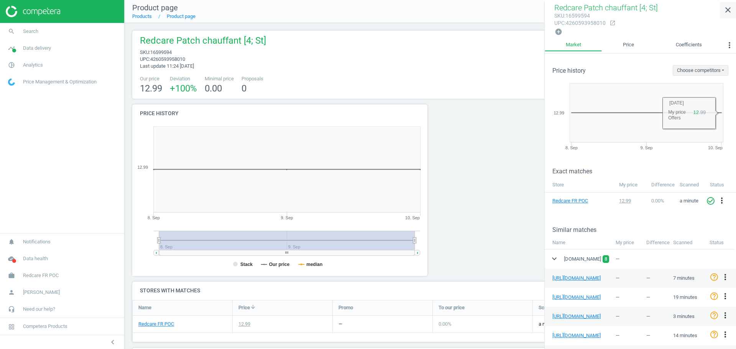
click at [728, 6] on icon "close" at bounding box center [727, 9] width 9 height 9
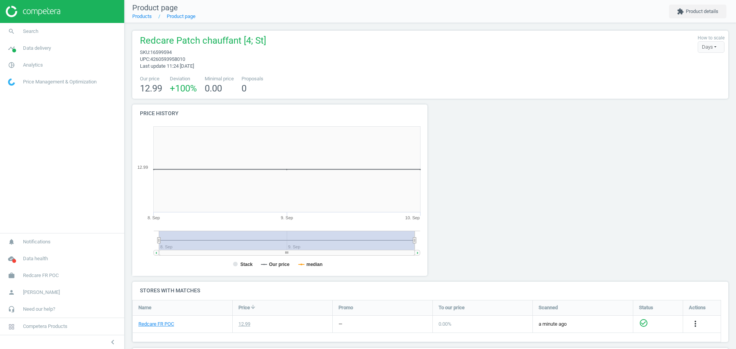
click at [573, 140] on div at bounding box center [505, 193] width 151 height 177
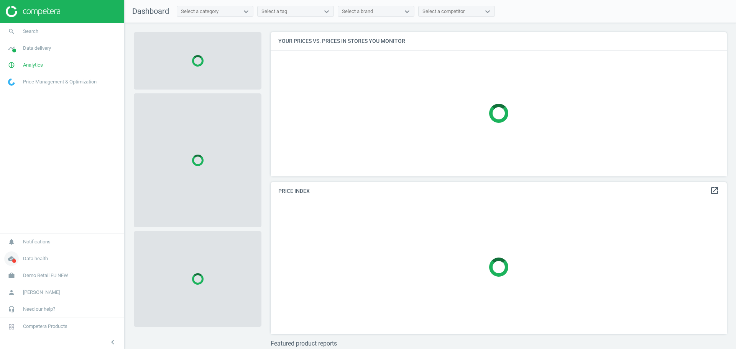
scroll to position [159, 464]
click at [36, 279] on span "Demo Retail EU NEW" at bounding box center [45, 275] width 45 height 7
click at [36, 256] on span "Switch campaign" at bounding box center [25, 253] width 34 height 6
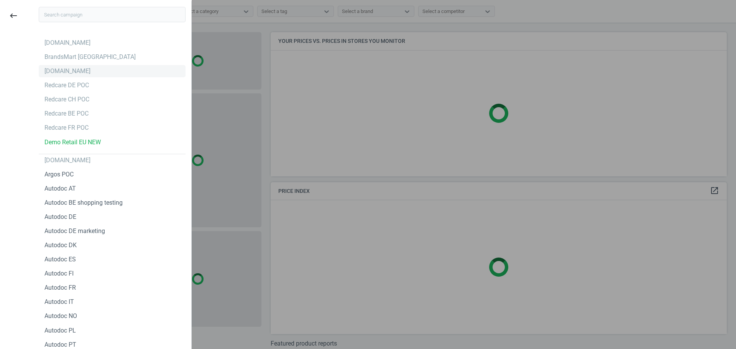
click at [51, 70] on div "[DOMAIN_NAME]" at bounding box center [67, 71] width 46 height 8
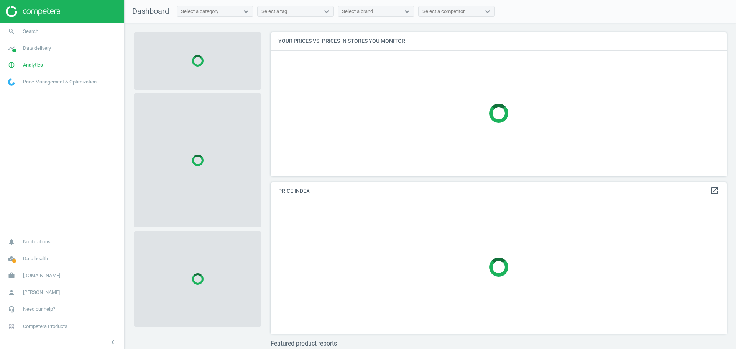
scroll to position [159, 464]
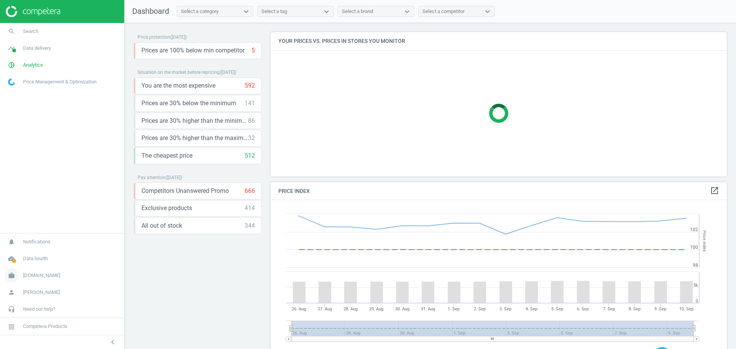
click at [28, 277] on span "[DOMAIN_NAME]" at bounding box center [41, 275] width 37 height 7
click at [31, 266] on span "Campaign settings" at bounding box center [27, 265] width 38 height 6
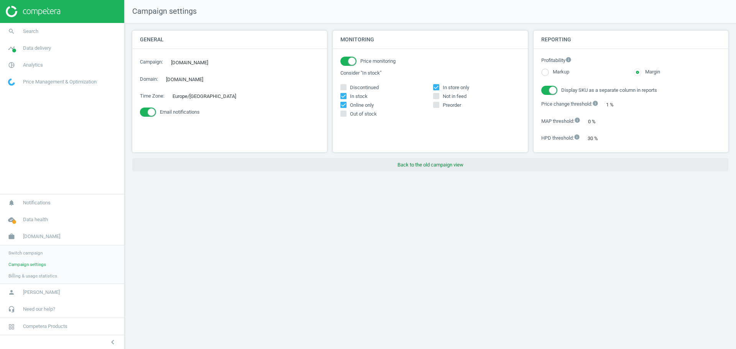
click at [407, 166] on button "Back to the old campaign view" at bounding box center [430, 165] width 596 height 14
